Goal: Navigation & Orientation: Find specific page/section

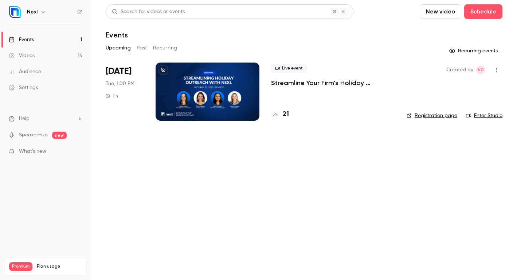
click at [142, 45] on button "Past" at bounding box center [142, 48] width 11 height 12
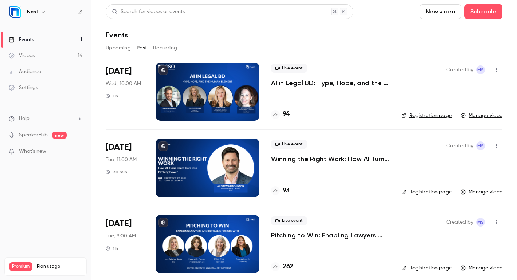
click at [121, 50] on button "Upcoming" at bounding box center [118, 48] width 25 height 12
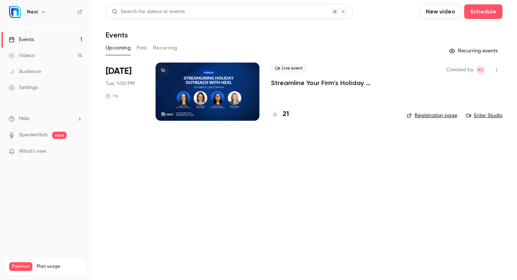
click at [494, 50] on button "Recurring events" at bounding box center [474, 51] width 56 height 12
click at [490, 51] on button "Recurring events" at bounding box center [474, 51] width 56 height 12
click at [278, 113] on div at bounding box center [275, 114] width 9 height 9
